Goal: Complete application form

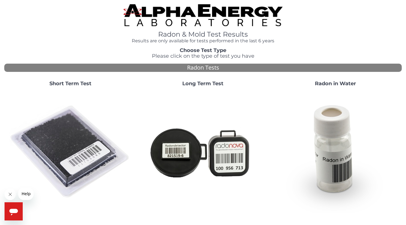
click at [64, 81] on strong "Short Term Test" at bounding box center [70, 83] width 42 height 6
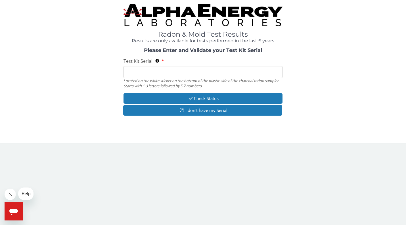
click at [132, 72] on input "Test Kit Serial Located on the white sticker on the bottom of the plastic side …" at bounding box center [203, 72] width 159 height 12
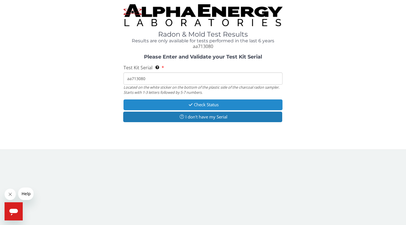
type input "aa713080"
click at [159, 100] on button "Check Status" at bounding box center [203, 104] width 159 height 11
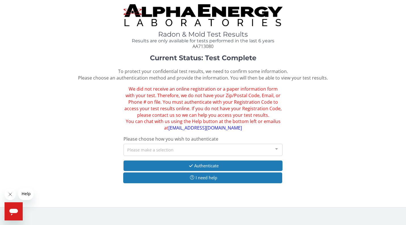
click at [277, 144] on div at bounding box center [276, 149] width 11 height 11
click at [296, 130] on div "Current Status: Test Complete To protect your confidential test results, we nee…" at bounding box center [202, 121] width 397 height 135
click at [277, 145] on div at bounding box center [276, 149] width 11 height 11
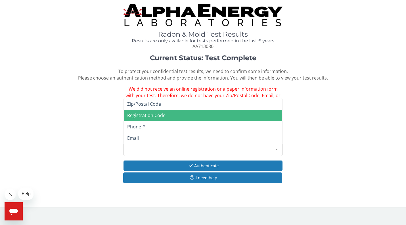
click at [189, 112] on span "Registration Code" at bounding box center [203, 115] width 158 height 11
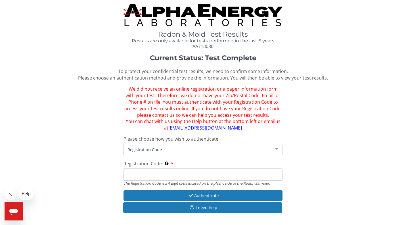
click at [167, 174] on input "Registration Code The Registration Code is a 4 digit code located on the plasti…" at bounding box center [203, 174] width 159 height 12
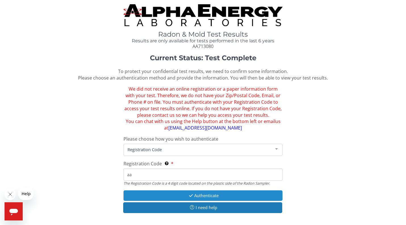
type input "a"
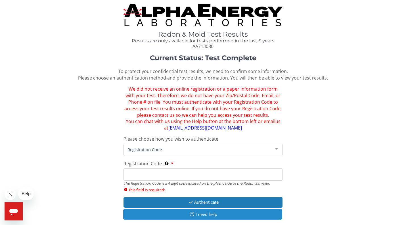
click at [203, 210] on button "I need help" at bounding box center [202, 214] width 159 height 11
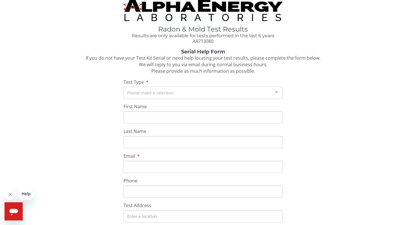
scroll to position [7, 0]
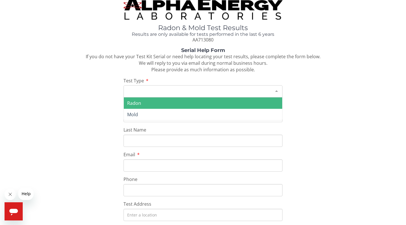
click at [275, 88] on div at bounding box center [276, 90] width 11 height 11
click at [266, 99] on span "Radon" at bounding box center [203, 102] width 158 height 11
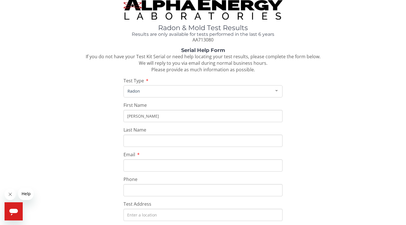
type input "[PERSON_NAME]"
type input "[EMAIL_ADDRESS][DOMAIN_NAME]"
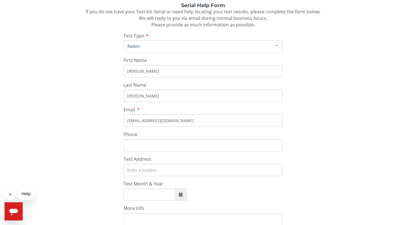
scroll to position [52, 0]
type input "952"
type input "[PHONE_NUMBER]"
type input "[STREET_ADDRESS]"
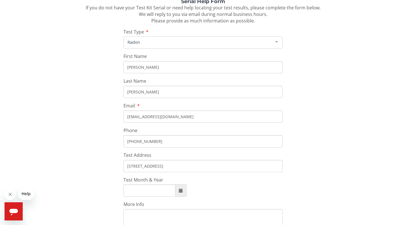
click at [135, 189] on input "Test Month & Year" at bounding box center [150, 190] width 52 height 12
click at [180, 189] on span at bounding box center [181, 191] width 4 height 4
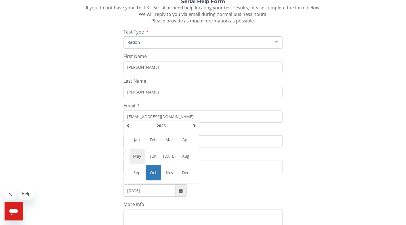
click at [137, 153] on span "May" at bounding box center [136, 155] width 15 height 15
type input "[DATE]"
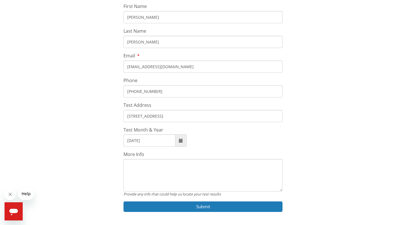
scroll to position [113, 0]
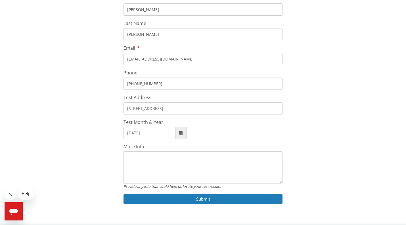
click at [145, 158] on textarea "More Info" at bounding box center [203, 167] width 159 height 32
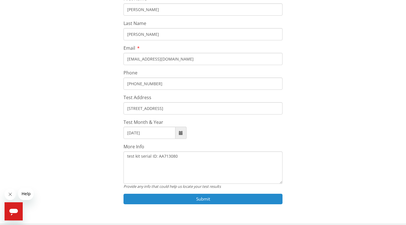
type textarea "test kit serial ID: AA713080"
click at [184, 194] on button "Submit" at bounding box center [203, 199] width 159 height 11
click at [194, 194] on button "Submit" at bounding box center [203, 199] width 159 height 11
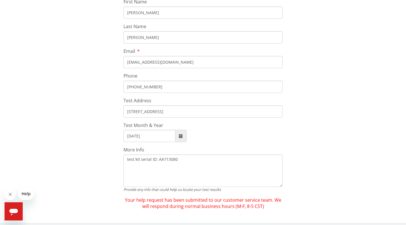
scroll to position [110, 0]
